Goal: Complete application form

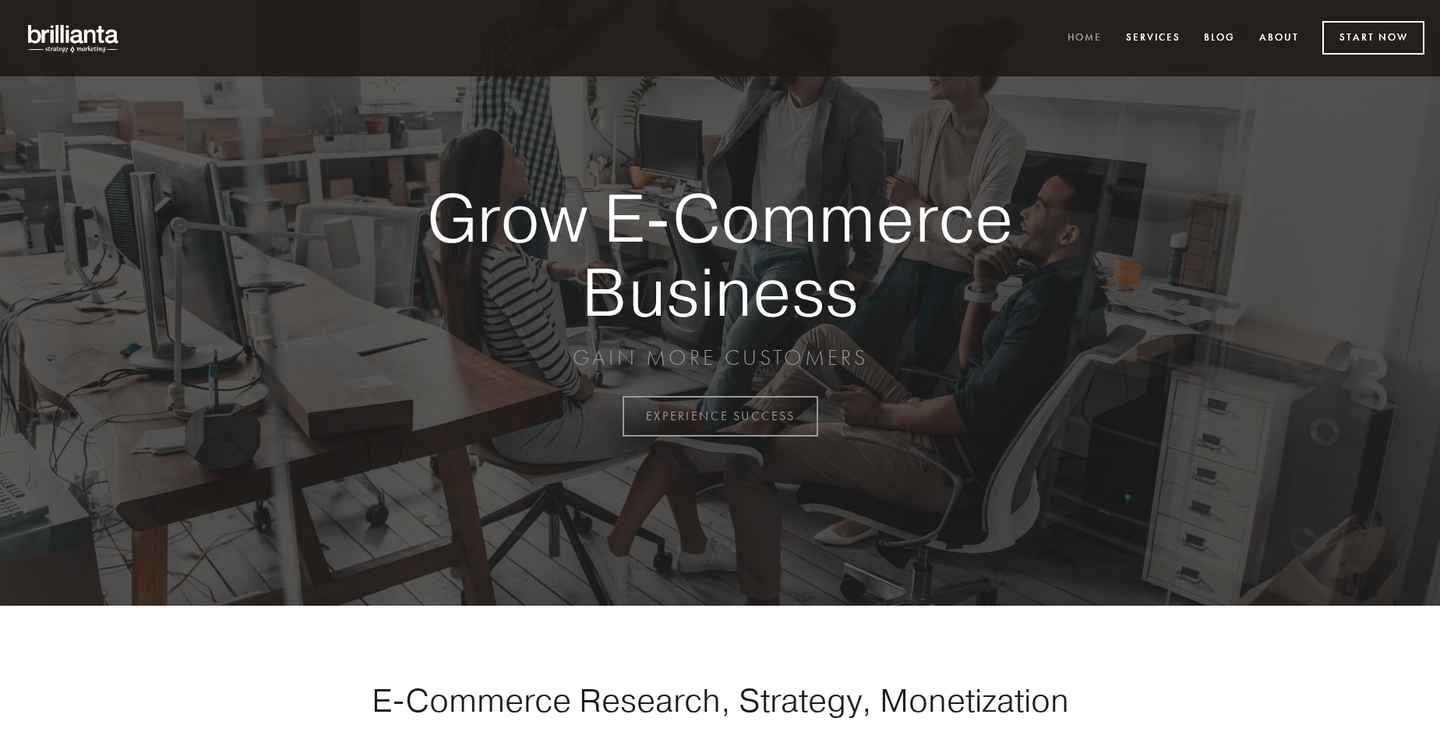
scroll to position [4085, 0]
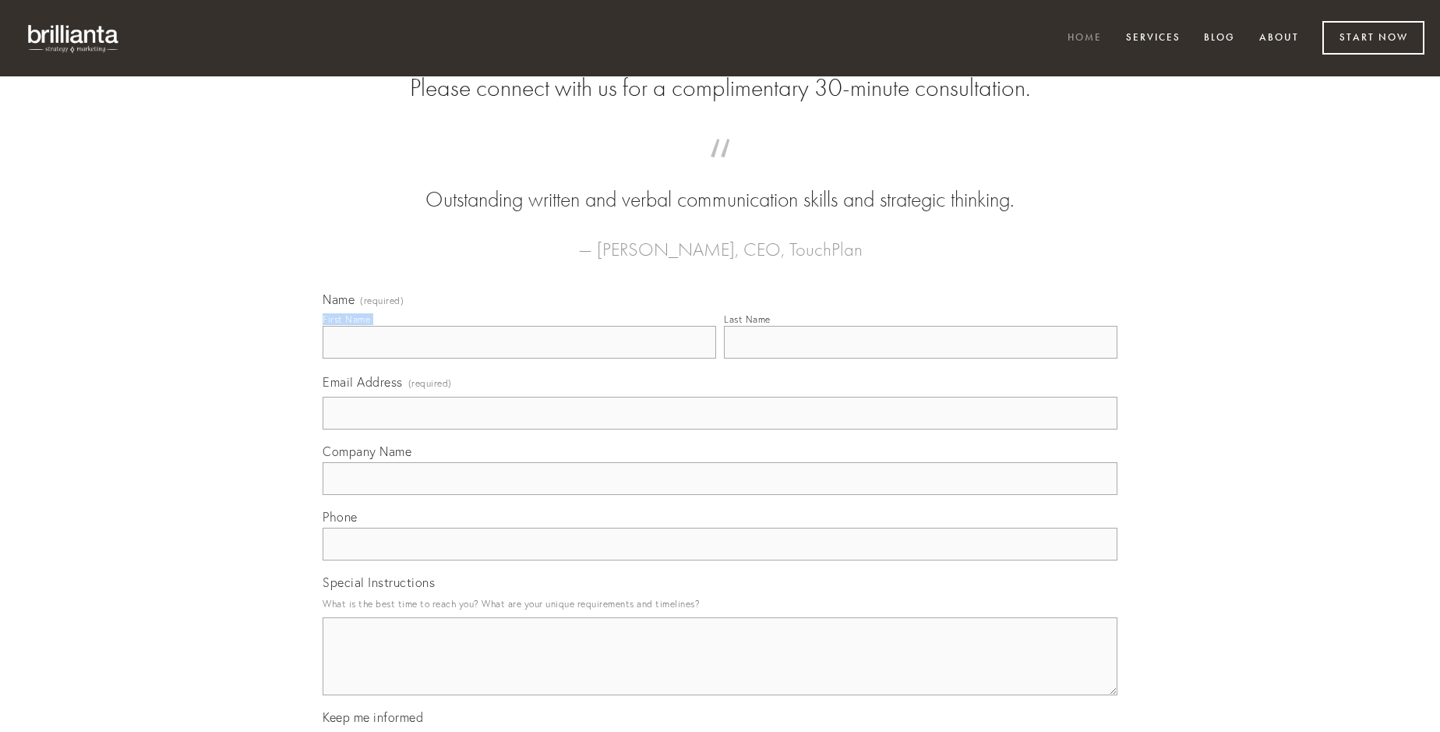
type input "[PERSON_NAME]"
click at [920, 359] on input "Last Name" at bounding box center [921, 342] width 394 height 33
type input "[PERSON_NAME]"
click at [720, 429] on input "Email Address (required)" at bounding box center [720, 413] width 795 height 33
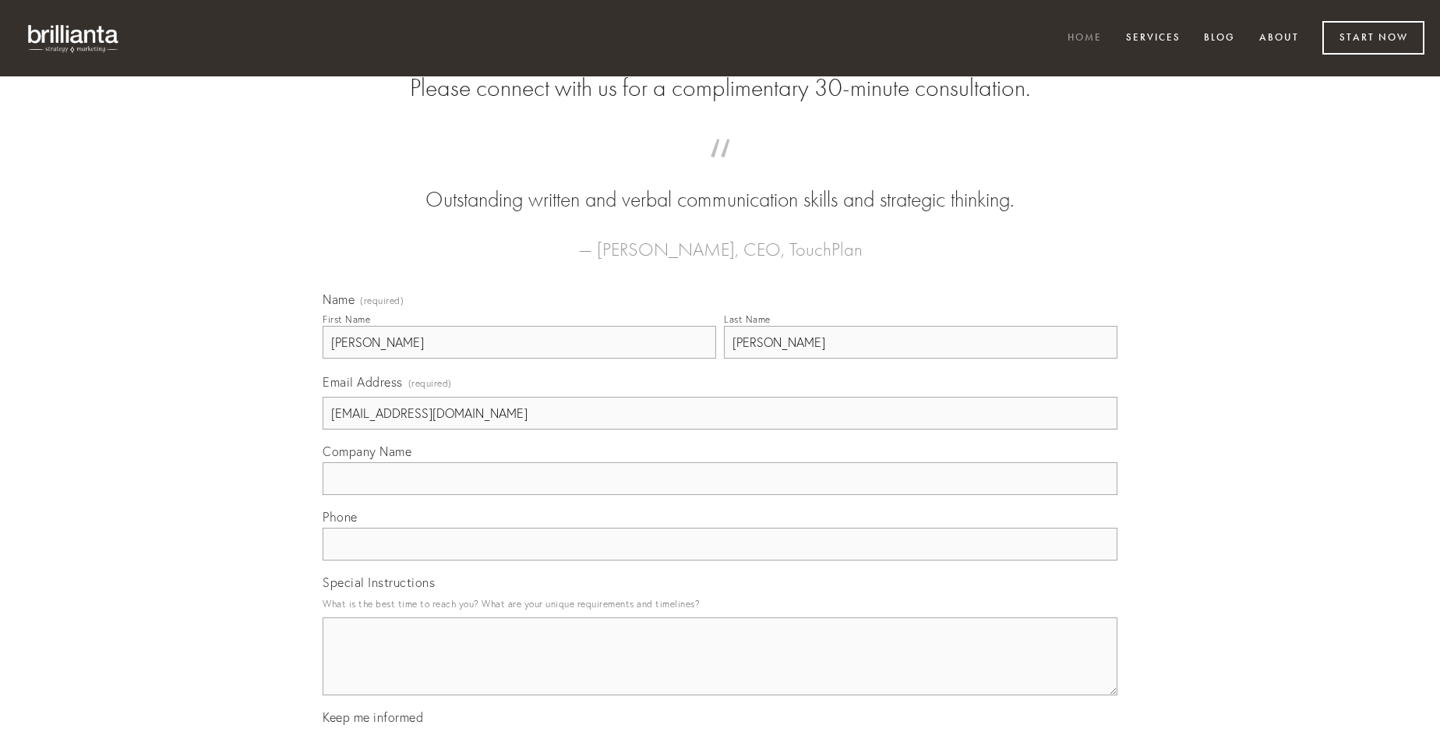
type input "[EMAIL_ADDRESS][DOMAIN_NAME]"
click at [720, 495] on input "Company Name" at bounding box center [720, 478] width 795 height 33
type input "sint"
click at [720, 560] on input "text" at bounding box center [720, 544] width 795 height 33
click at [720, 670] on textarea "Special Instructions" at bounding box center [720, 656] width 795 height 78
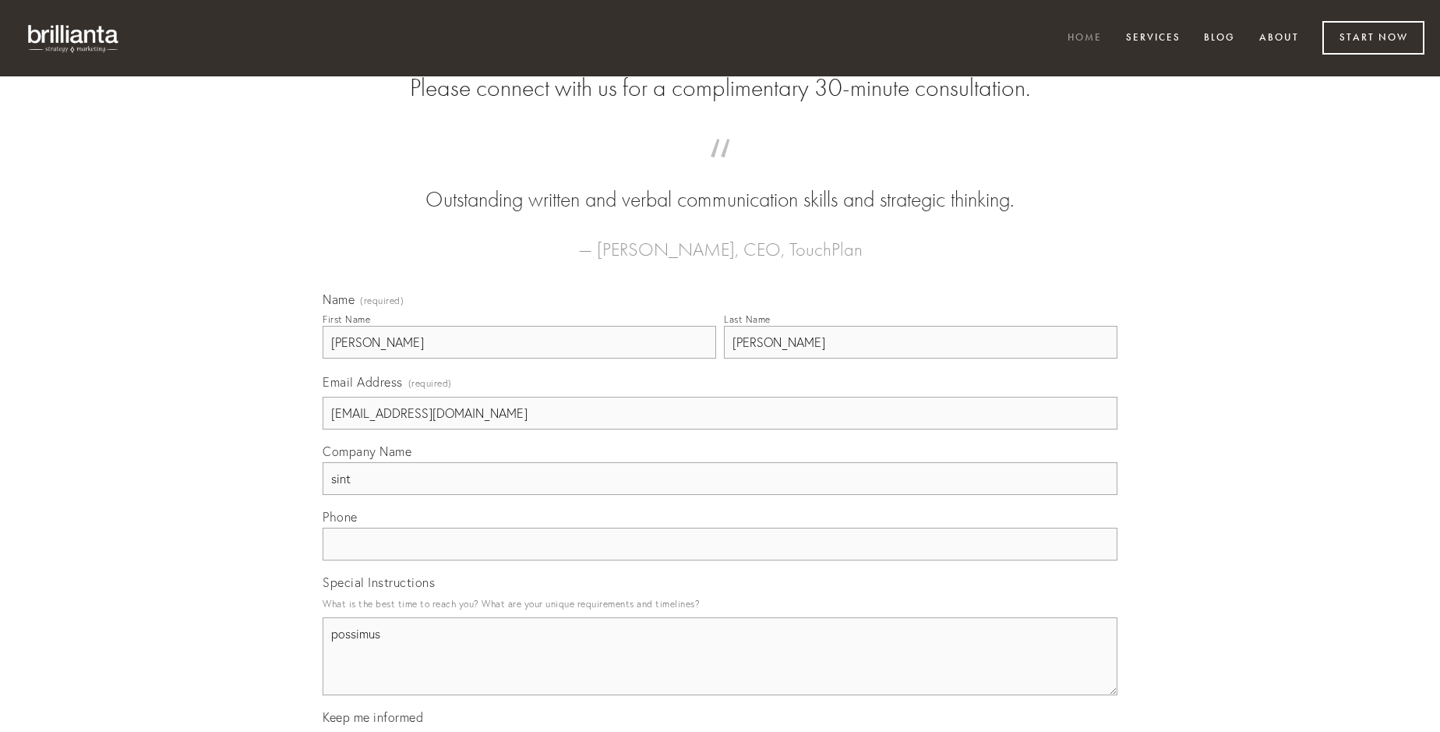
type textarea "possimus"
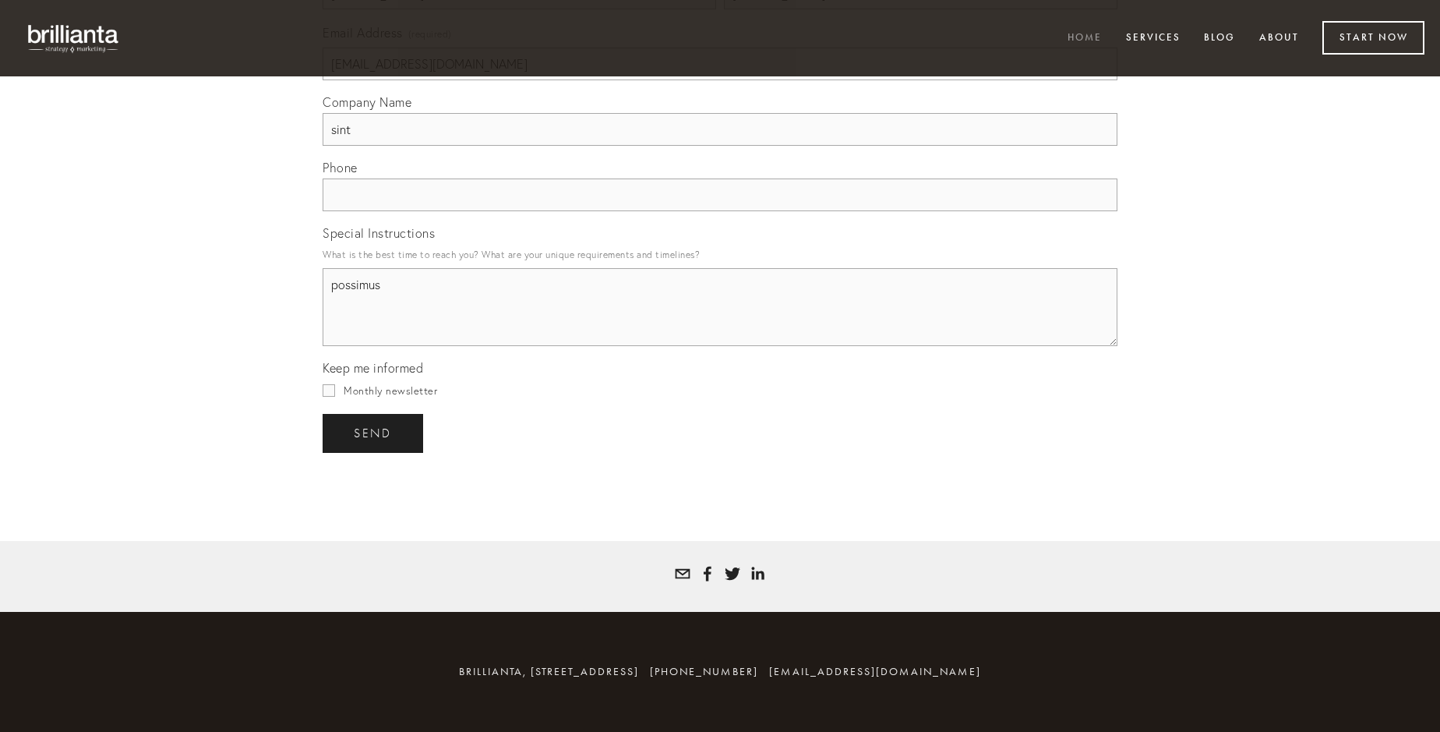
click at [374, 433] on span "send" at bounding box center [373, 433] width 38 height 14
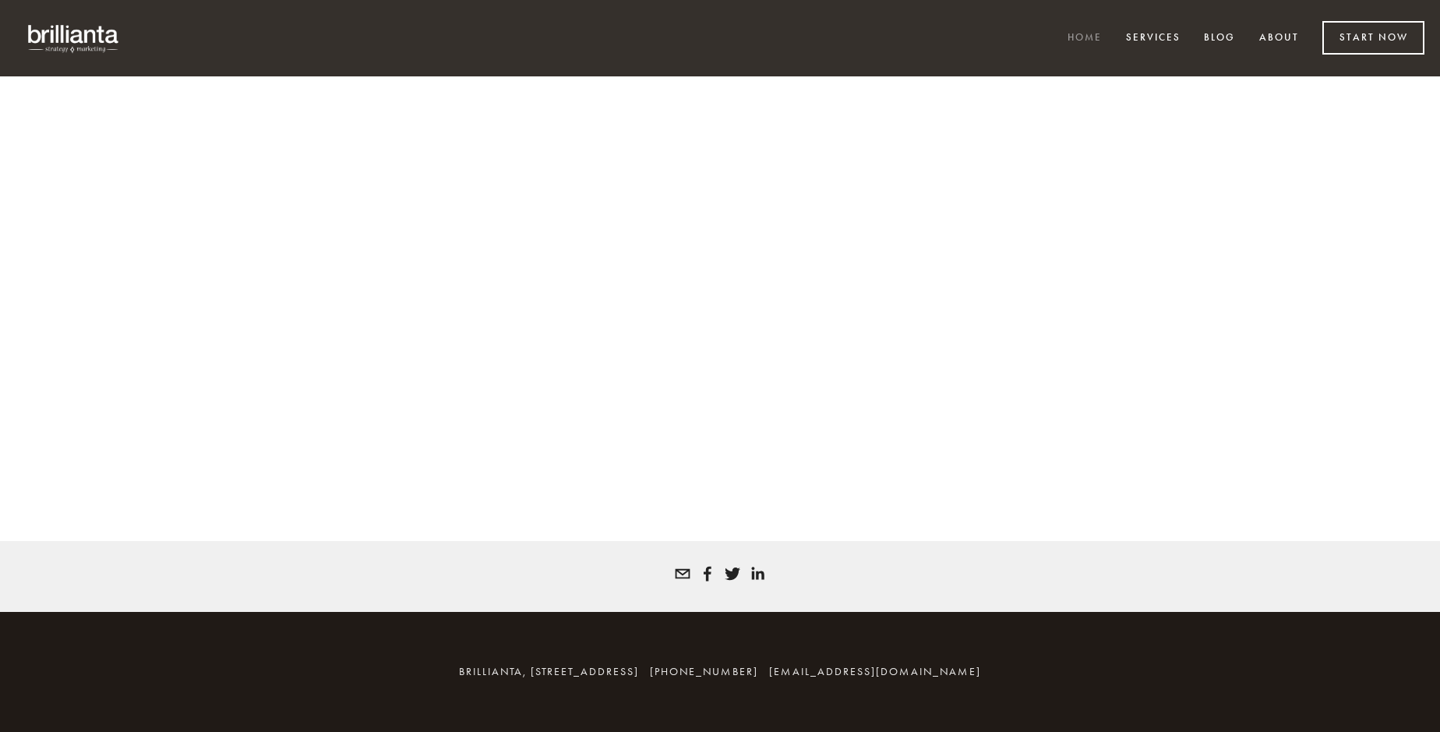
scroll to position [4064, 0]
